Goal: Information Seeking & Learning: Learn about a topic

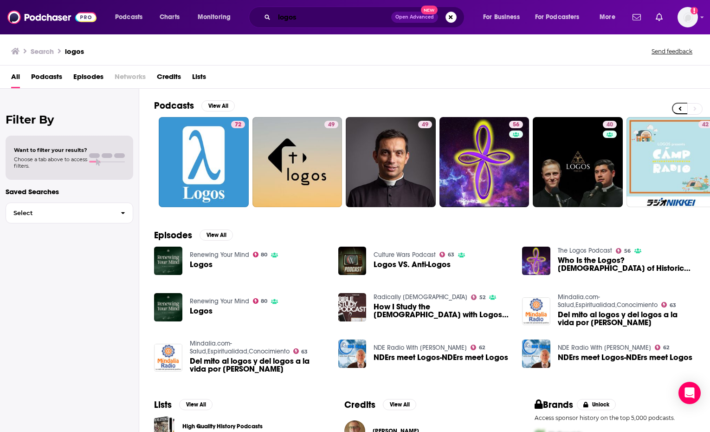
scroll to position [0, 297]
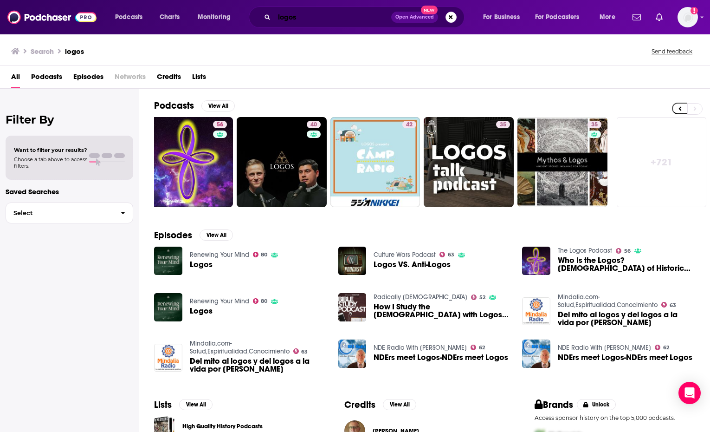
click at [352, 23] on input "logos" at bounding box center [332, 17] width 117 height 15
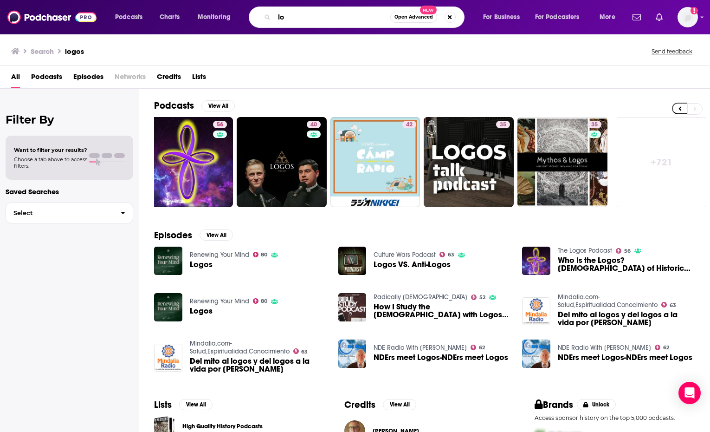
type input "l"
type input "sister circle"
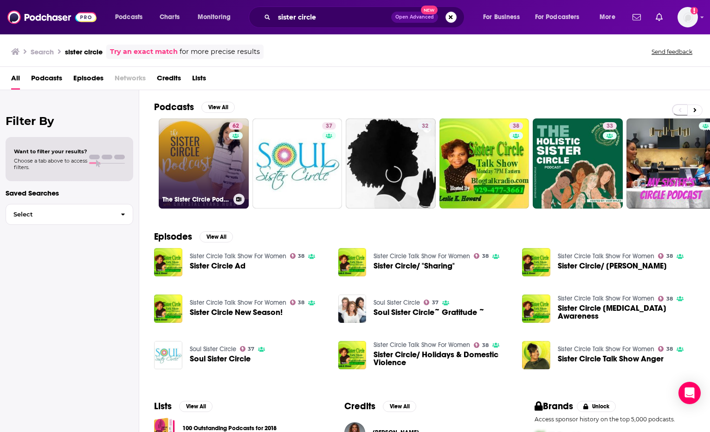
click at [214, 184] on link "62 The Sister Circle Podcast" at bounding box center [204, 163] width 90 height 90
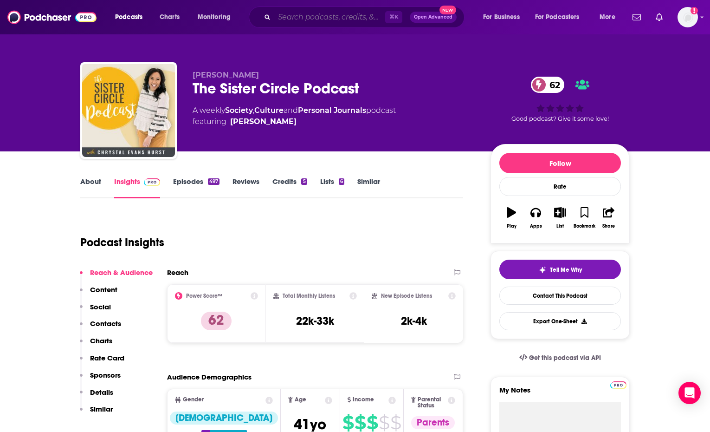
click at [295, 18] on input "Search podcasts, credits, & more..." at bounding box center [329, 17] width 111 height 15
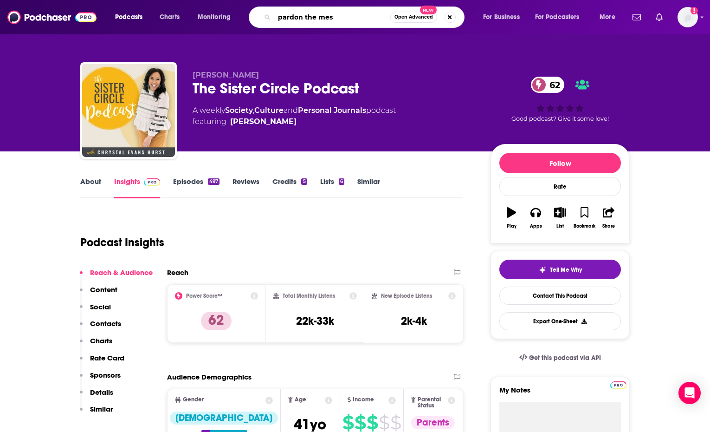
type input "pardon the mess"
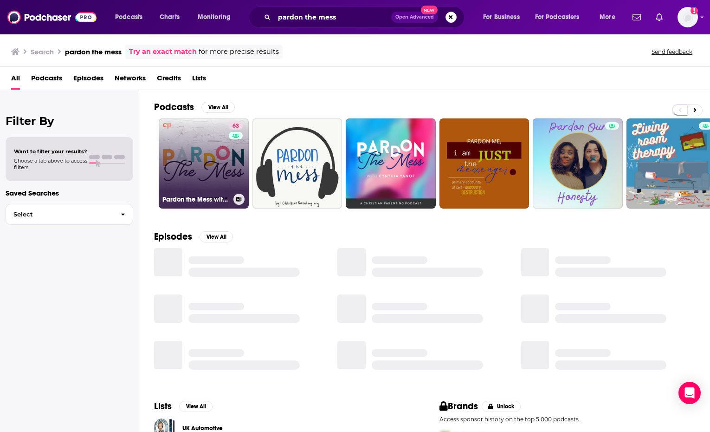
click at [210, 195] on div "Pardon the Mess with [PERSON_NAME][DEMOGRAPHIC_DATA] Motherhood, [DEMOGRAPHIC_D…" at bounding box center [203, 199] width 83 height 11
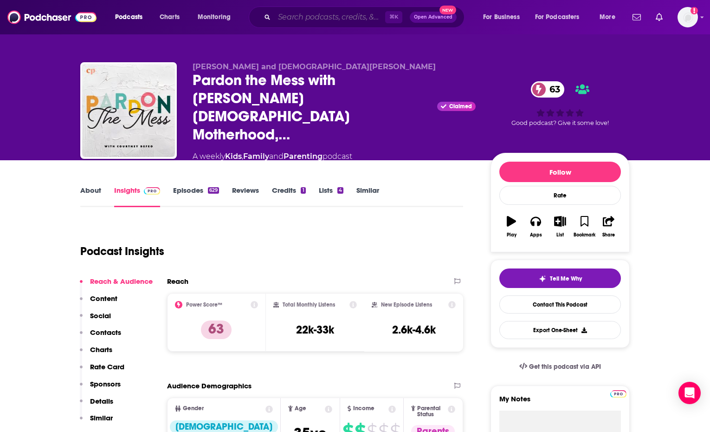
click at [334, 19] on input "Search podcasts, credits, & more..." at bounding box center [329, 17] width 111 height 15
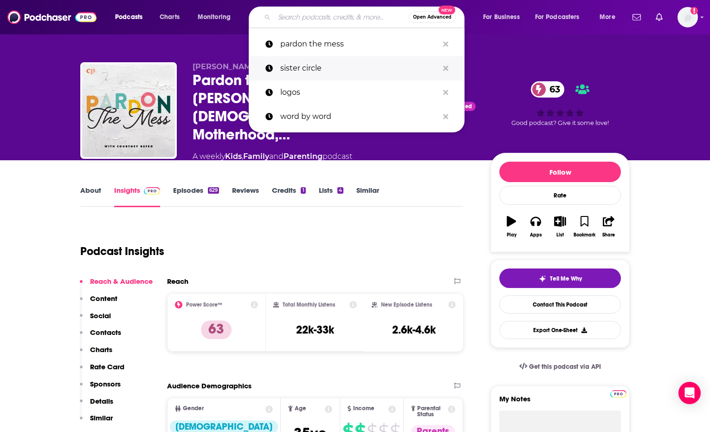
click at [300, 65] on p "sister circle" at bounding box center [359, 68] width 158 height 24
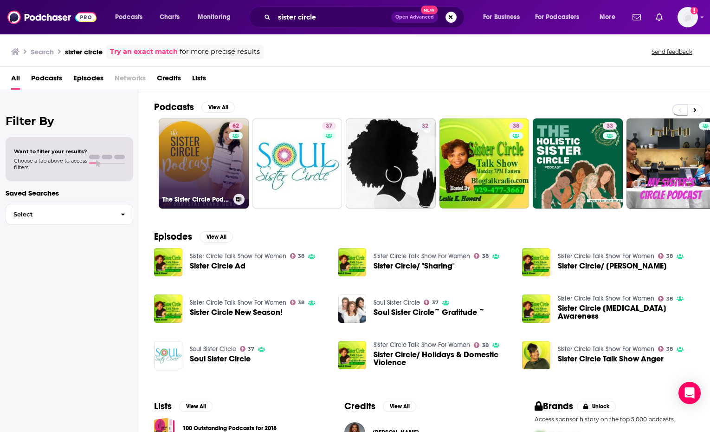
click at [208, 145] on link "62 The Sister Circle Podcast" at bounding box center [204, 163] width 90 height 90
